Goal: Navigation & Orientation: Find specific page/section

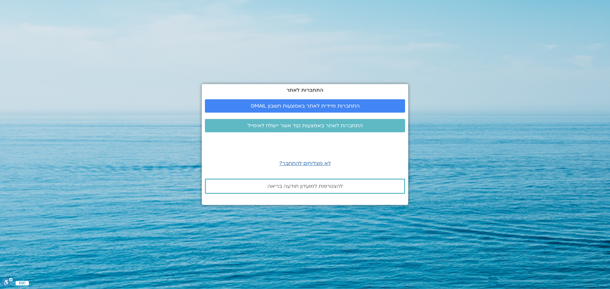
click at [390, 144] on div "התחברות לאתר התחברות מיידית לאתר באמצעות חשבון GMAIL התחברות לאתר באמצעות קוד א…" at bounding box center [305, 144] width 206 height 121
click at [319, 105] on span "התחברות מיידית לאתר באמצעות חשבון GMAIL" at bounding box center [305, 106] width 109 height 6
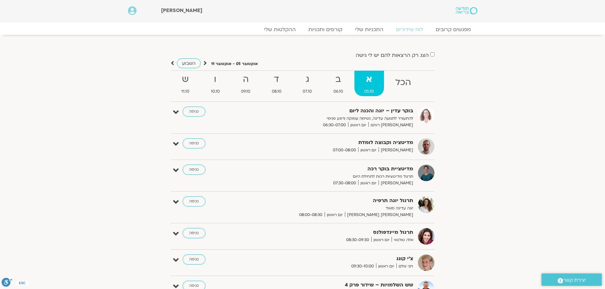
click at [61, 159] on section "הצג רק הרצאות להם יש [PERSON_NAME] גישה [DATE] - [DATE] השבוע להציג אירועים שפת…" at bounding box center [302, 259] width 605 height 449
